Goal: Task Accomplishment & Management: Use online tool/utility

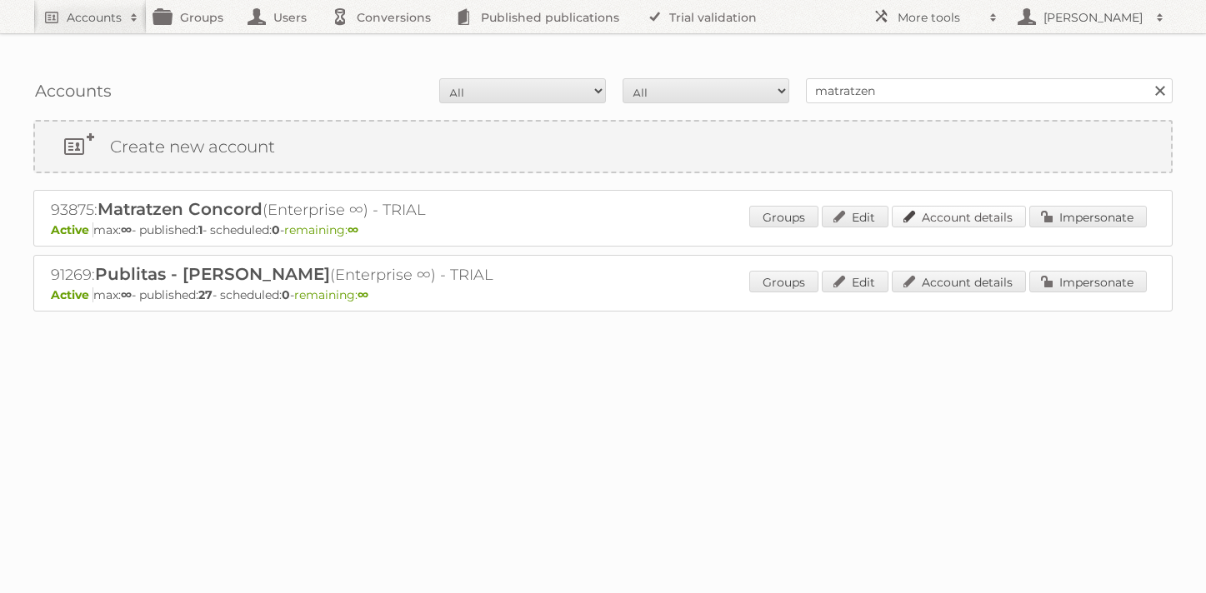
click at [931, 206] on link "Account details" at bounding box center [958, 217] width 134 height 22
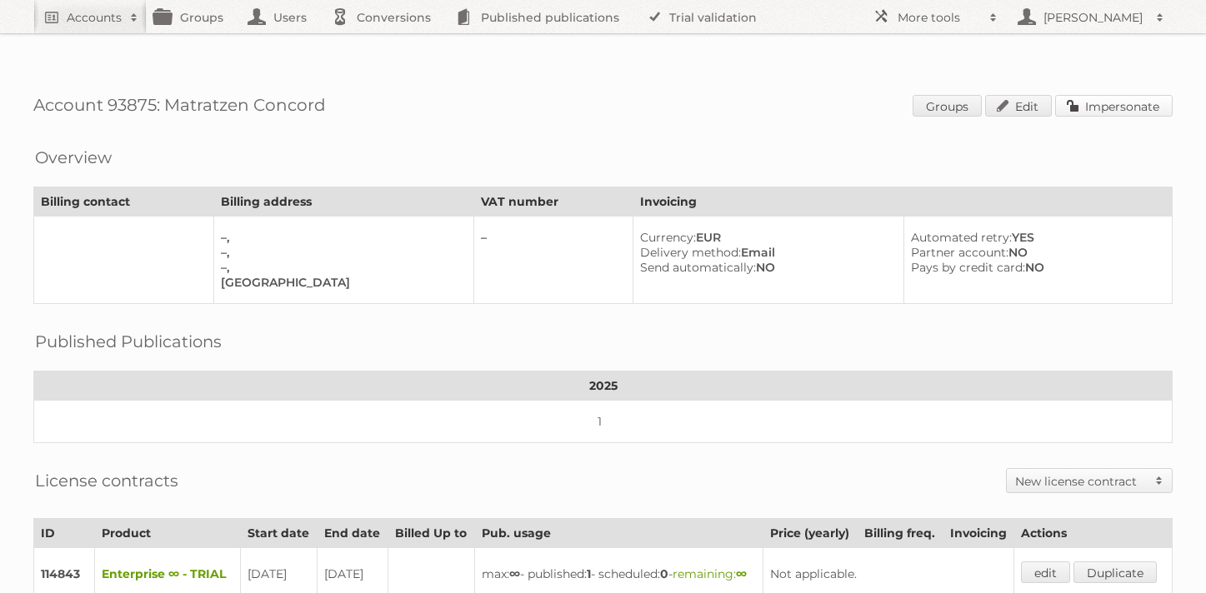
click at [1093, 95] on link "Impersonate" at bounding box center [1113, 106] width 117 height 22
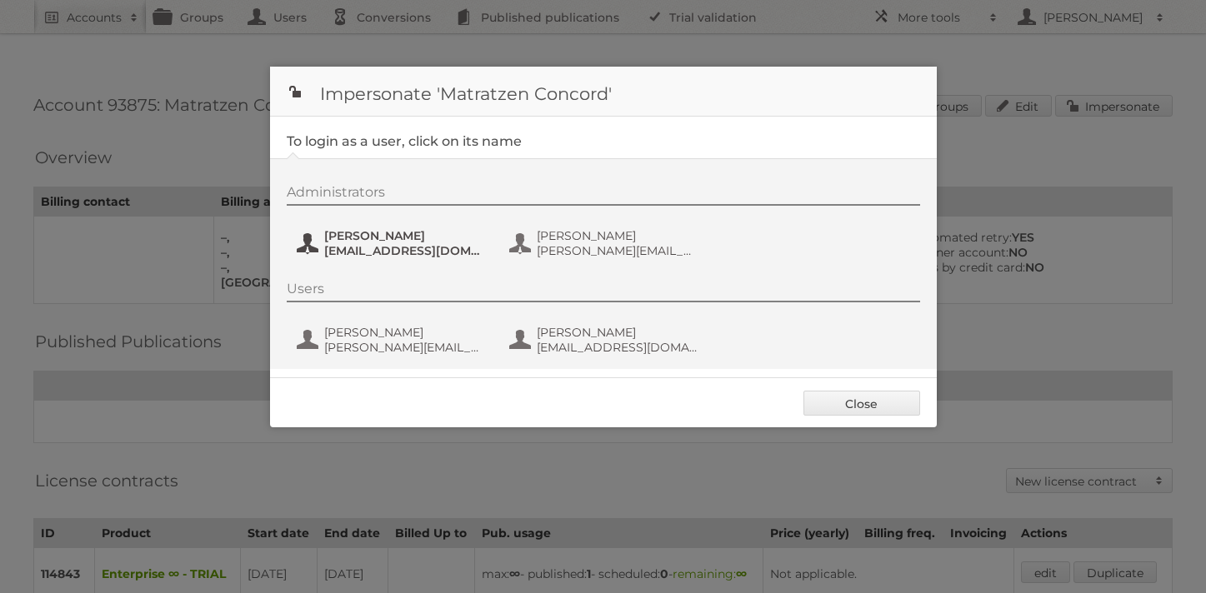
click at [410, 246] on span "[EMAIL_ADDRESS][DOMAIN_NAME]" at bounding box center [405, 250] width 162 height 15
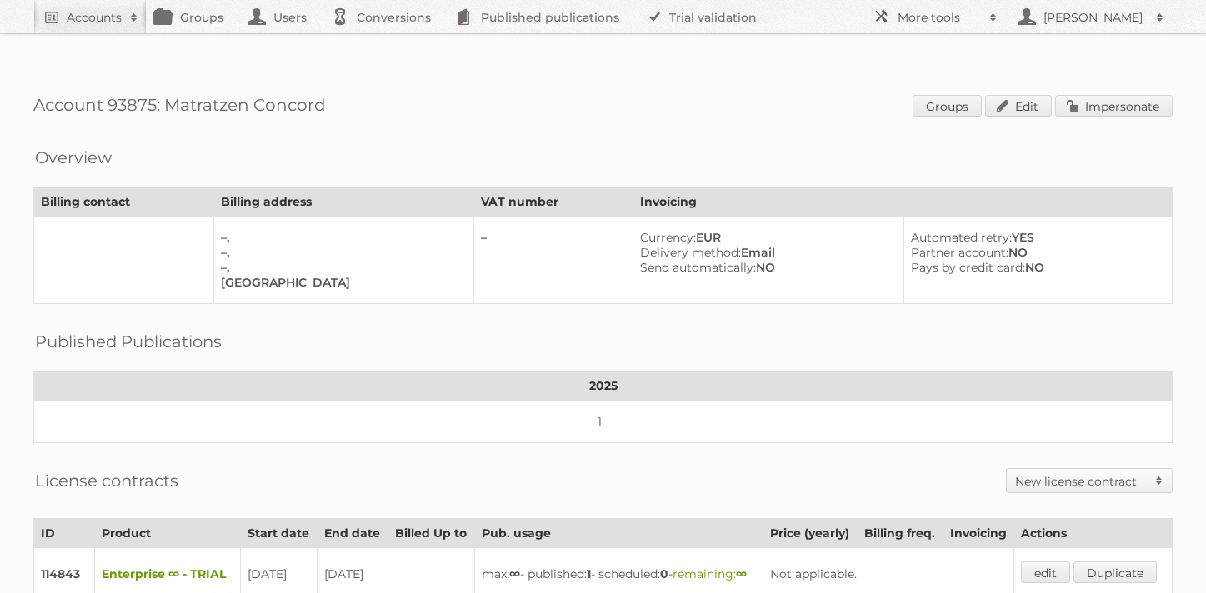
click at [123, 95] on h1 "Account 93875: Matratzen Concord Groups Edit Impersonate" at bounding box center [602, 107] width 1139 height 25
copy h1 "93875"
